Goal: Task Accomplishment & Management: Complete application form

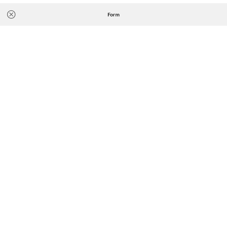
click at [13, 16] on icon "Icon/Close" at bounding box center [11, 14] width 16 height 16
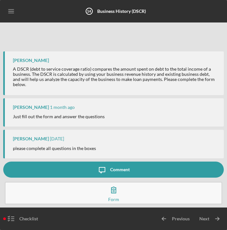
click at [8, 11] on icon "Icon/Menu" at bounding box center [11, 11] width 14 height 14
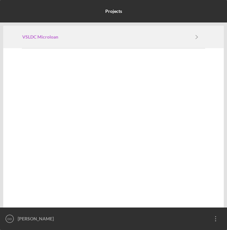
click at [59, 34] on link "VSLDC Microloan" at bounding box center [105, 36] width 166 height 5
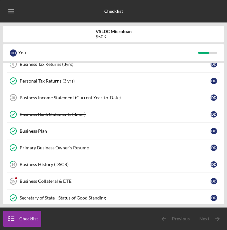
scroll to position [51, 0]
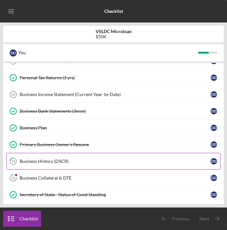
click at [115, 159] on div "Business History (DSCR)" at bounding box center [115, 161] width 191 height 5
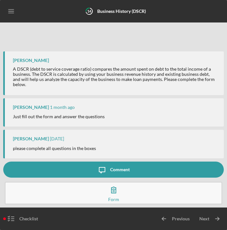
scroll to position [11, 0]
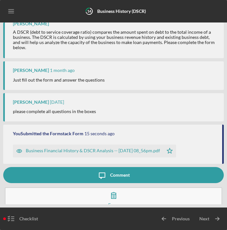
click at [14, 12] on icon "Icon/Menu" at bounding box center [11, 11] width 14 height 14
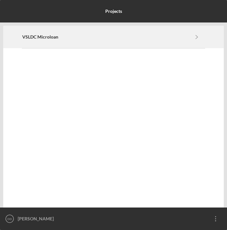
click at [27, 44] on div "VSLDC Microloan Icon/Navigate" at bounding box center [113, 37] width 182 height 22
click at [55, 32] on div "VSLDC Microloan Icon/Navigate" at bounding box center [113, 37] width 182 height 22
click at [65, 41] on div "VSLDC Microloan Icon/Navigate" at bounding box center [113, 37] width 182 height 22
click at [184, 40] on div "VSLDC Microloan Icon/Navigate" at bounding box center [113, 37] width 182 height 22
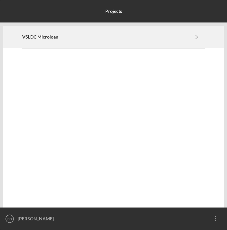
click at [184, 40] on div "VSLDC Microloan Icon/Navigate" at bounding box center [113, 37] width 182 height 22
click at [98, 39] on link "VSLDC Microloan" at bounding box center [105, 36] width 166 height 5
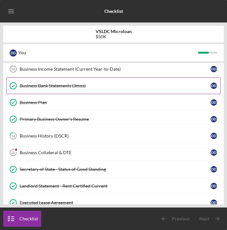
scroll to position [77, 0]
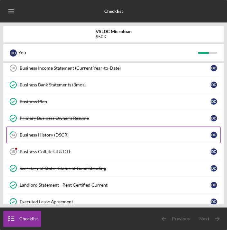
click at [75, 140] on link "14 Business History (DSCR) D D" at bounding box center [113, 135] width 214 height 17
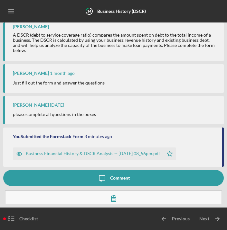
scroll to position [11, 0]
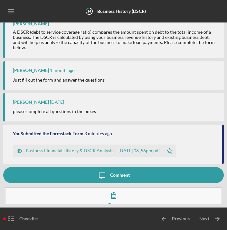
click at [12, 11] on icon "Icon/Menu" at bounding box center [11, 11] width 14 height 14
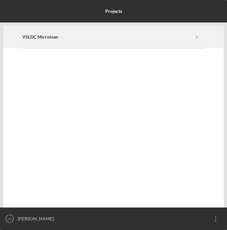
click at [40, 41] on div "VSLDC Microloan Icon/Navigate" at bounding box center [113, 37] width 182 height 22
click at [98, 37] on link "VSLDC Microloan" at bounding box center [105, 36] width 166 height 5
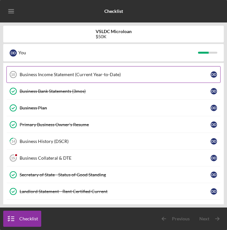
scroll to position [86, 0]
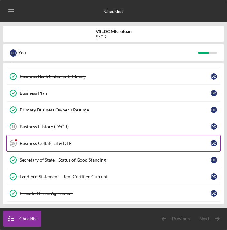
click at [94, 146] on link "Business Collateral & DTE 15 Business Collateral & DTE D D" at bounding box center [113, 143] width 214 height 17
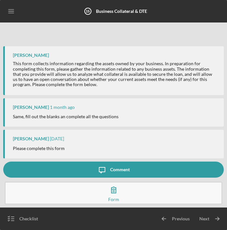
click at [86, 195] on button "Complete the Form Form" at bounding box center [113, 193] width 217 height 23
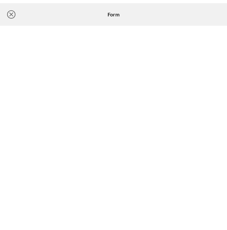
click at [7, 15] on circle at bounding box center [11, 15] width 8 height 8
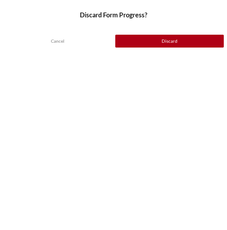
click at [76, 49] on div "Cancel Discard" at bounding box center [113, 36] width 227 height 29
click at [73, 41] on button "Cancel" at bounding box center [57, 41] width 109 height 13
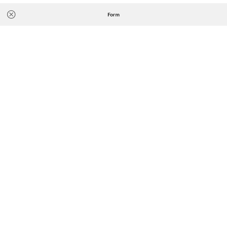
click at [11, 15] on line at bounding box center [11, 14] width 3 height 3
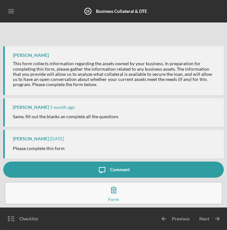
click at [11, 14] on icon "Icon/Menu" at bounding box center [11, 11] width 14 height 14
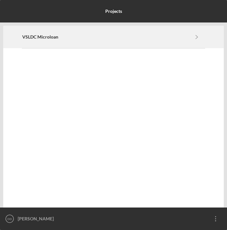
click at [52, 41] on div "VSLDC Microloan Icon/Navigate" at bounding box center [113, 37] width 182 height 22
click at [56, 42] on div "VSLDC Microloan Icon/Navigate" at bounding box center [113, 37] width 182 height 22
click at [134, 36] on link "VSLDC Microloan" at bounding box center [105, 36] width 166 height 5
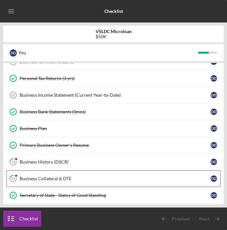
scroll to position [47, 0]
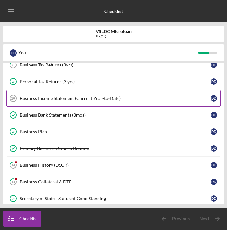
click at [117, 96] on div "Business Income Statement (Current Year-to-Date)" at bounding box center [115, 98] width 191 height 5
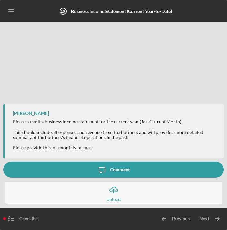
click at [13, 14] on icon "Icon/Menu" at bounding box center [11, 11] width 14 height 14
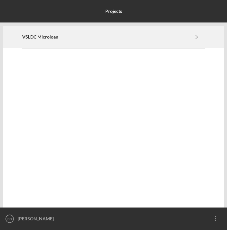
click at [46, 44] on div "VSLDC Microloan Icon/Navigate" at bounding box center [113, 37] width 182 height 22
click at [70, 36] on link "VSLDC Microloan" at bounding box center [105, 36] width 166 height 5
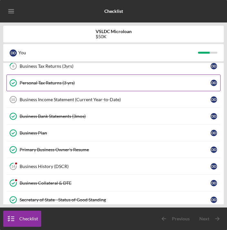
scroll to position [56, 0]
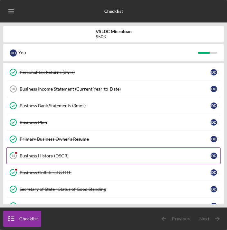
click at [74, 155] on div "Business History (DSCR)" at bounding box center [115, 155] width 191 height 5
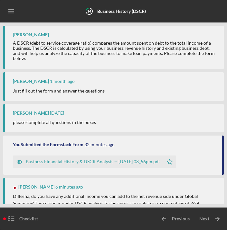
scroll to position [71, 0]
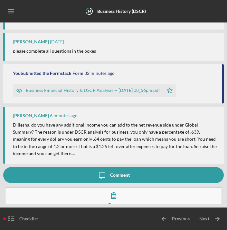
click at [107, 167] on icon "Icon/Message" at bounding box center [102, 175] width 16 height 16
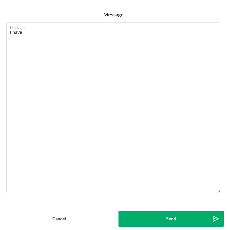
type textarea "I have"
click at [68, 216] on button "Cancel" at bounding box center [59, 219] width 112 height 16
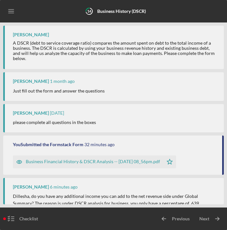
scroll to position [71, 0]
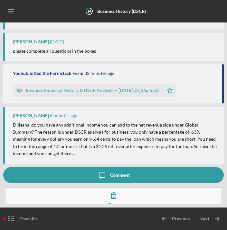
click at [86, 169] on button "Icon/Message Comment" at bounding box center [113, 175] width 220 height 16
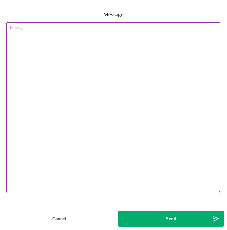
click at [60, 103] on textarea "Message" at bounding box center [112, 108] width 213 height 171
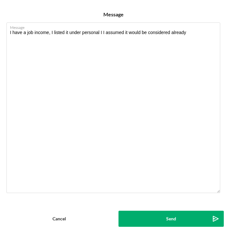
type textarea "I have a job income, I listed it under personal I I assumed it would be conside…"
click at [140, 214] on button "Send Icon/icon-invite-send" at bounding box center [170, 219] width 105 height 16
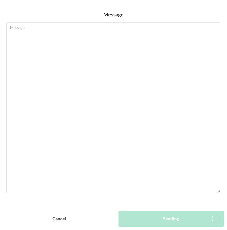
scroll to position [101, 0]
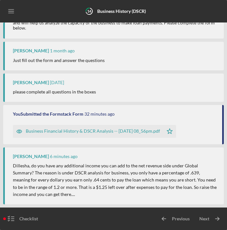
scroll to position [29, 0]
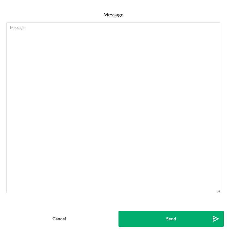
scroll to position [101, 0]
click at [59, 220] on div "Cancel" at bounding box center [59, 219] width 14 height 16
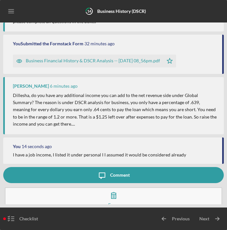
click at [14, 16] on icon "Icon/Menu" at bounding box center [11, 11] width 14 height 14
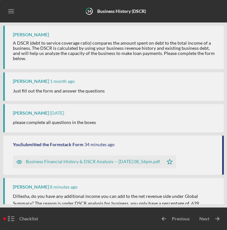
click at [13, 9] on icon "Icon/Menu" at bounding box center [11, 11] width 14 height 14
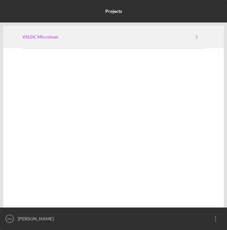
click at [34, 39] on b "VSLDC Microloan" at bounding box center [40, 36] width 36 height 5
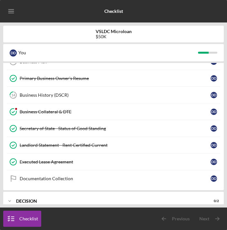
scroll to position [119, 0]
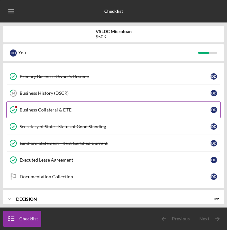
click at [96, 109] on div "Business Collateral & DTE" at bounding box center [115, 109] width 191 height 5
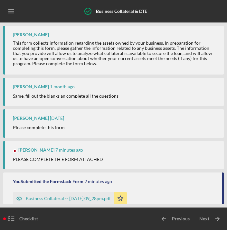
scroll to position [66, 0]
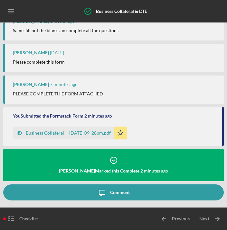
click at [12, 14] on icon "Icon/Menu" at bounding box center [11, 11] width 14 height 14
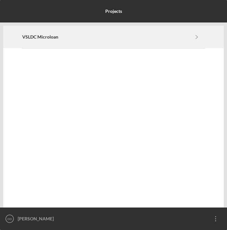
click at [32, 40] on div "VSLDC Microloan Icon/Navigate" at bounding box center [113, 37] width 182 height 22
click at [43, 40] on div "VSLDC Microloan Icon/Navigate" at bounding box center [113, 37] width 182 height 22
click at [92, 41] on div "VSLDC Microloan Icon/Navigate" at bounding box center [113, 37] width 182 height 22
click at [131, 35] on link "VSLDC Microloan" at bounding box center [105, 36] width 166 height 5
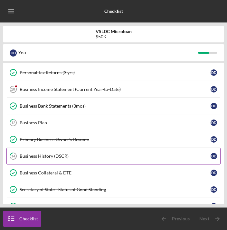
scroll to position [54, 0]
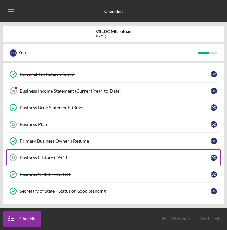
click at [117, 156] on div "Business History (DSCR)" at bounding box center [115, 157] width 191 height 5
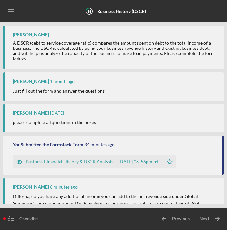
scroll to position [101, 0]
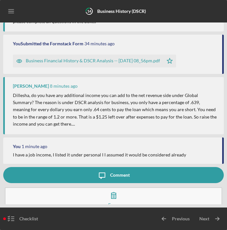
click at [8, 12] on icon "Icon/Menu" at bounding box center [11, 11] width 14 height 14
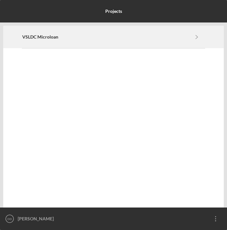
click at [39, 42] on div "VSLDC Microloan Icon/Navigate" at bounding box center [113, 37] width 182 height 22
click at [52, 37] on b "VSLDC Microloan" at bounding box center [40, 36] width 36 height 5
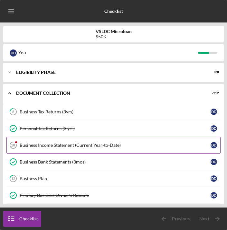
click at [60, 140] on link "Business Income Statement (Current Year-to-Date) 10 Business Income Statement (…" at bounding box center [113, 145] width 214 height 17
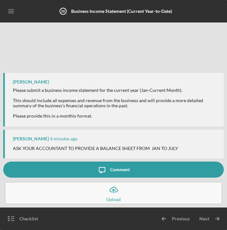
click at [13, 11] on icon "Icon/Menu" at bounding box center [11, 11] width 14 height 14
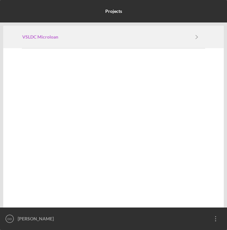
click at [89, 36] on link "VSLDC Microloan" at bounding box center [105, 36] width 166 height 5
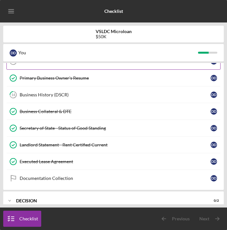
scroll to position [115, 0]
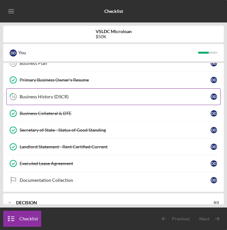
click at [120, 100] on link "14 Business History (DSCR) D D" at bounding box center [113, 96] width 214 height 17
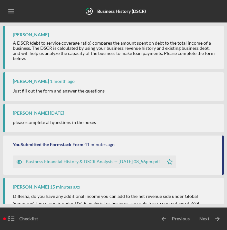
scroll to position [101, 0]
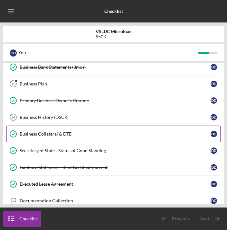
scroll to position [86, 0]
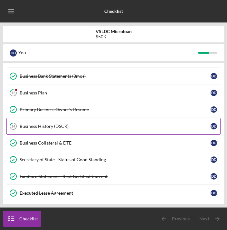
click at [52, 127] on div "Business History (DSCR)" at bounding box center [115, 126] width 191 height 5
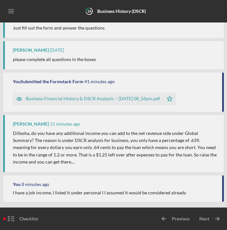
scroll to position [62, 0]
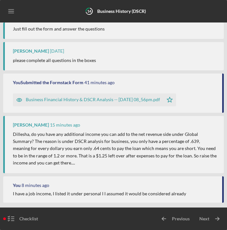
click at [7, 8] on icon "Icon/Menu" at bounding box center [11, 11] width 14 height 14
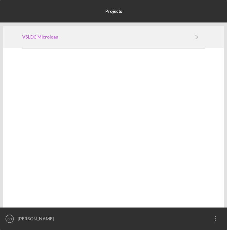
click at [35, 37] on b "VSLDC Microloan" at bounding box center [40, 36] width 36 height 5
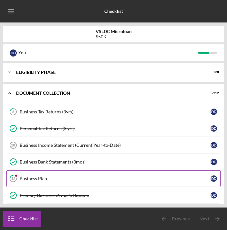
click at [68, 177] on div "Business Plan" at bounding box center [115, 178] width 191 height 5
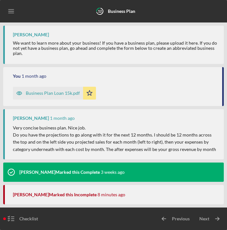
scroll to position [113, 0]
